Goal: Transaction & Acquisition: Purchase product/service

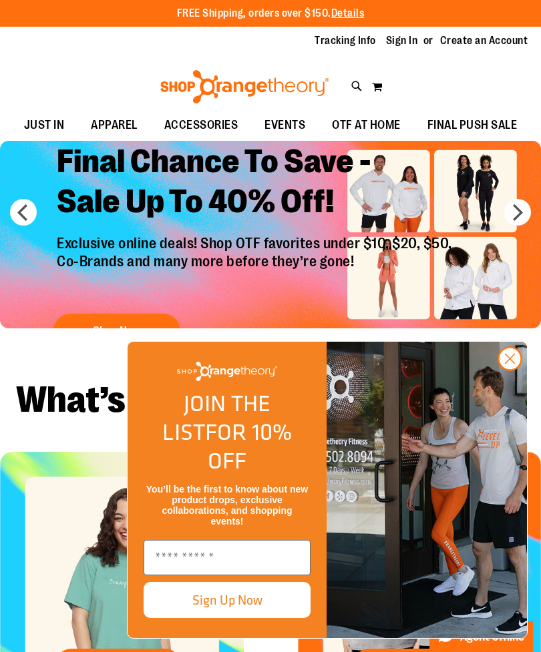
click at [505, 370] on circle "Close dialog" at bounding box center [510, 359] width 22 height 22
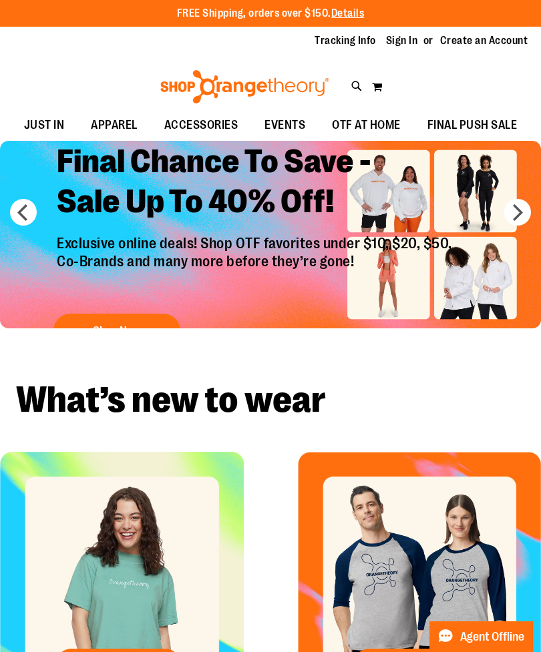
click at [401, 45] on link "Sign In" at bounding box center [402, 40] width 32 height 15
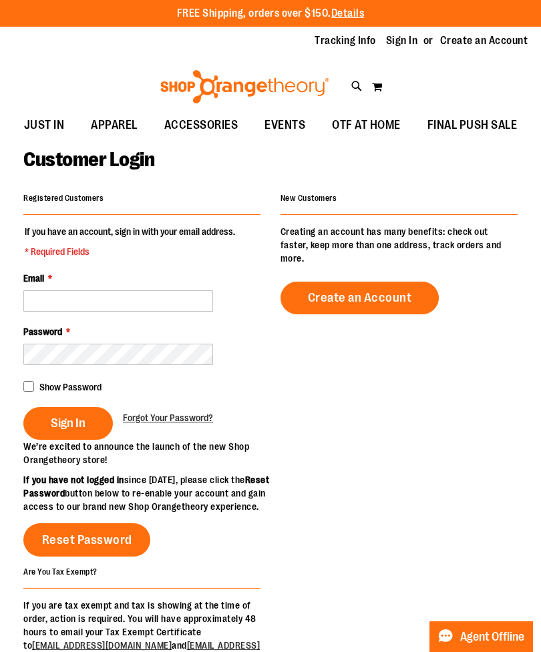
click at [164, 307] on input "Email *" at bounding box center [118, 300] width 190 height 21
type input "**********"
click at [67, 422] on button "Sign In" at bounding box center [67, 423] width 89 height 33
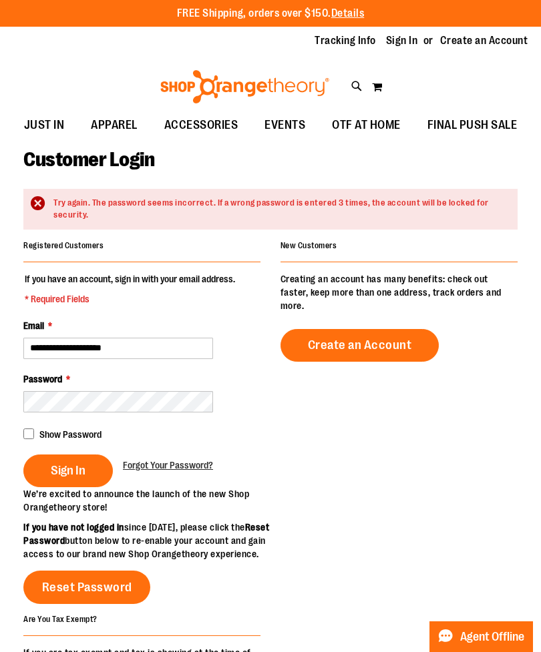
click at [257, 89] on img at bounding box center [244, 86] width 173 height 33
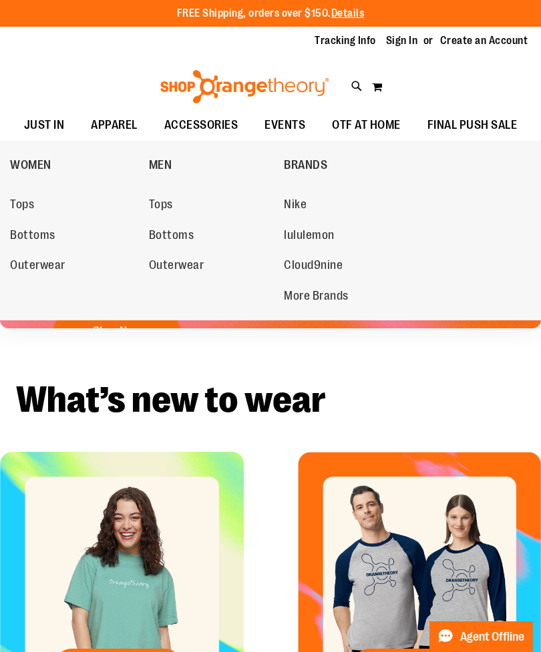
click at [299, 204] on span "Nike" at bounding box center [295, 206] width 23 height 17
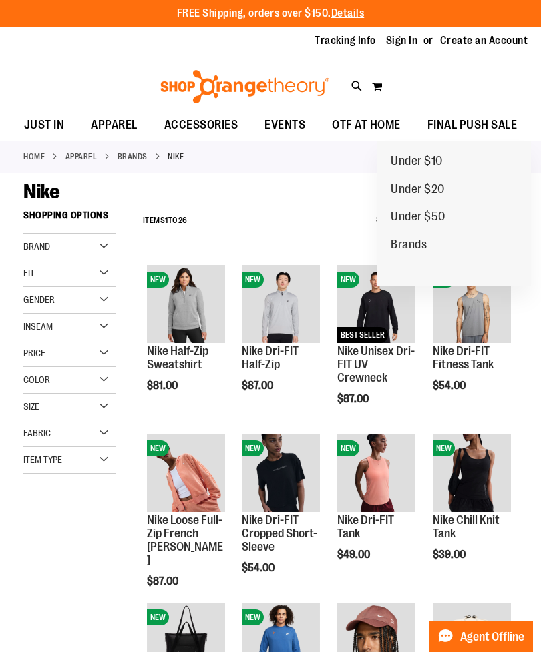
click at [461, 127] on span "FINAL PUSH SALE" at bounding box center [472, 125] width 90 height 30
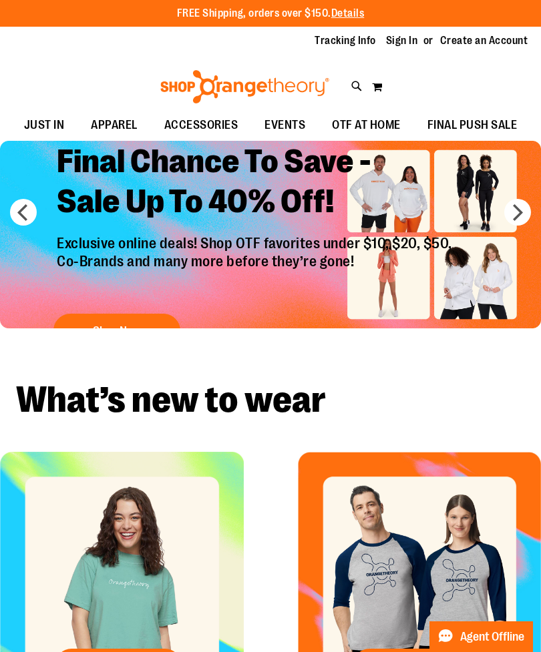
click at [404, 43] on link "Sign In" at bounding box center [402, 40] width 32 height 15
